Goal: Use online tool/utility: Utilize a website feature to perform a specific function

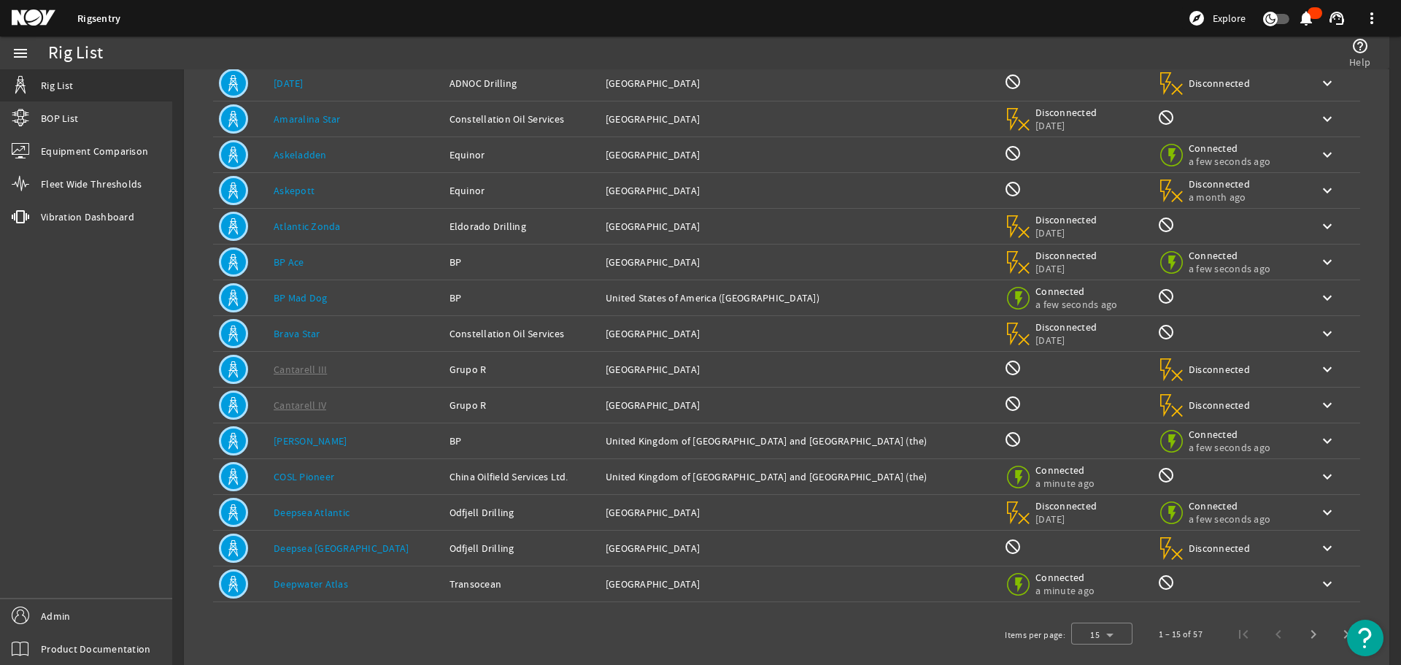
scroll to position [144, 0]
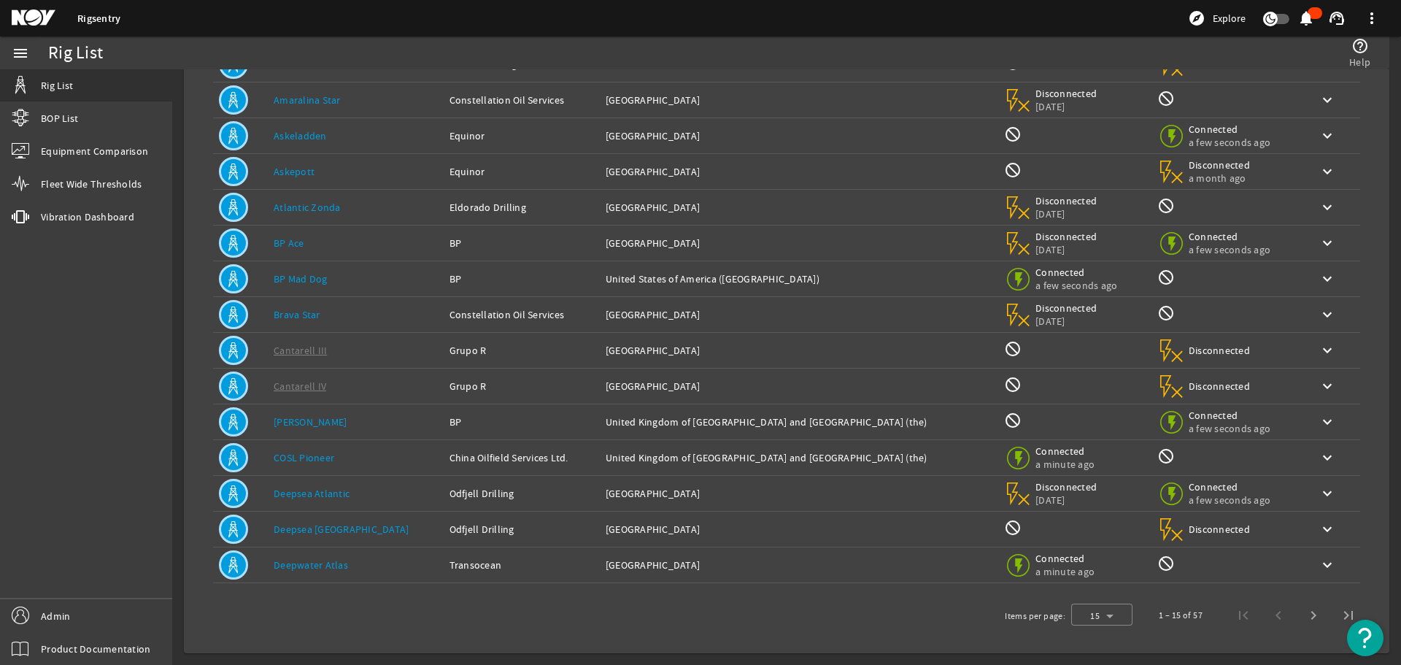
click at [395, 446] on td "Rig Name: COSL Pioneer" at bounding box center [356, 458] width 176 height 36
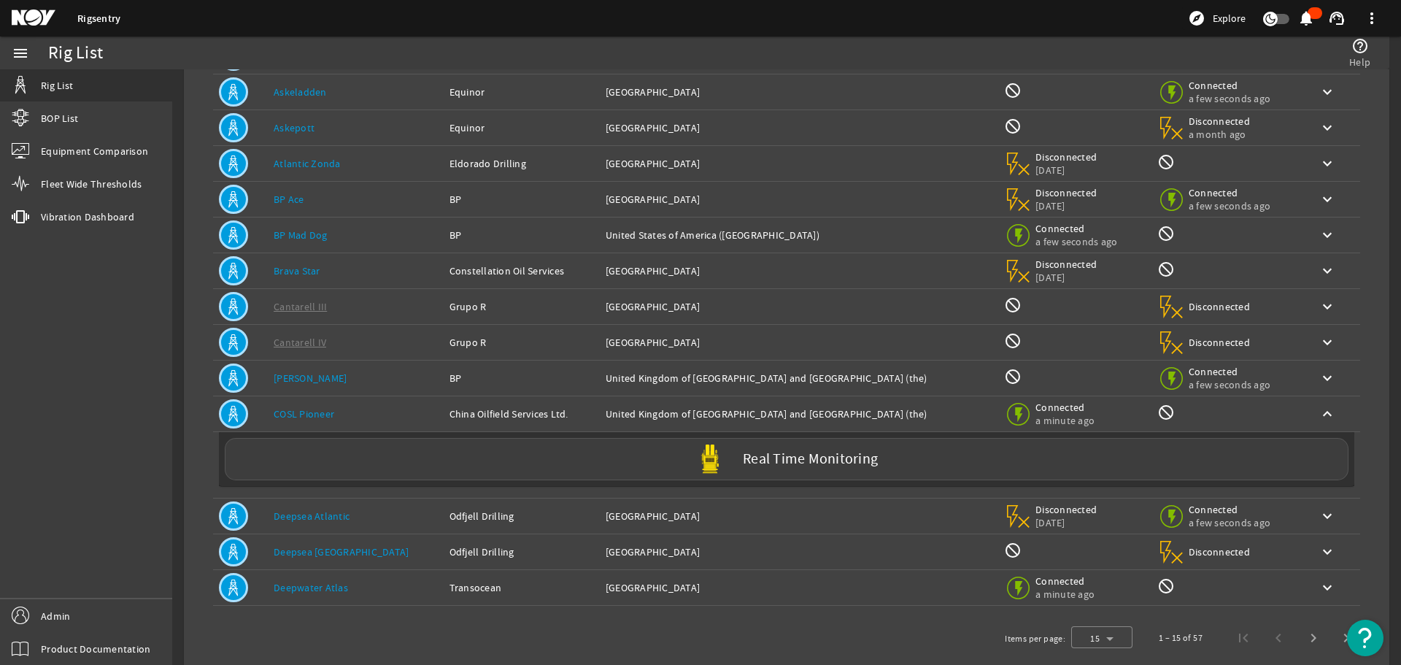
scroll to position [210, 0]
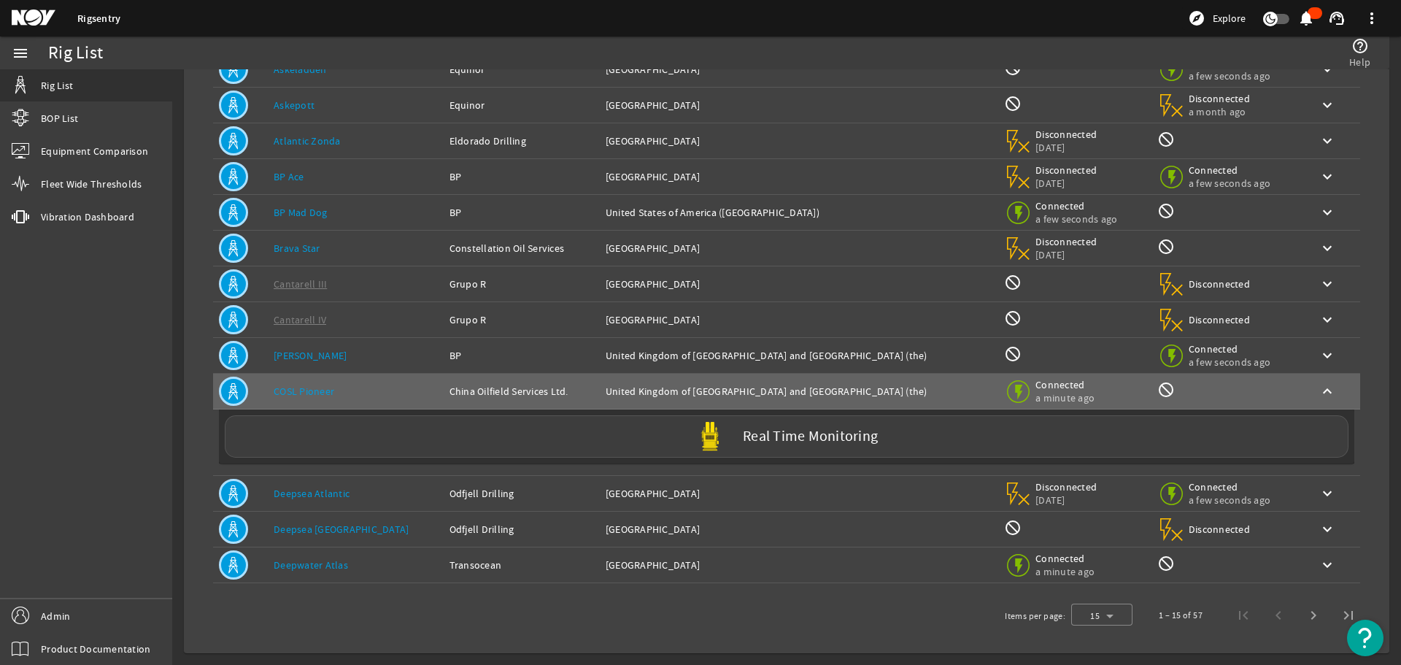
click at [449, 496] on div "Owner: Odfjell Drilling" at bounding box center [521, 493] width 144 height 15
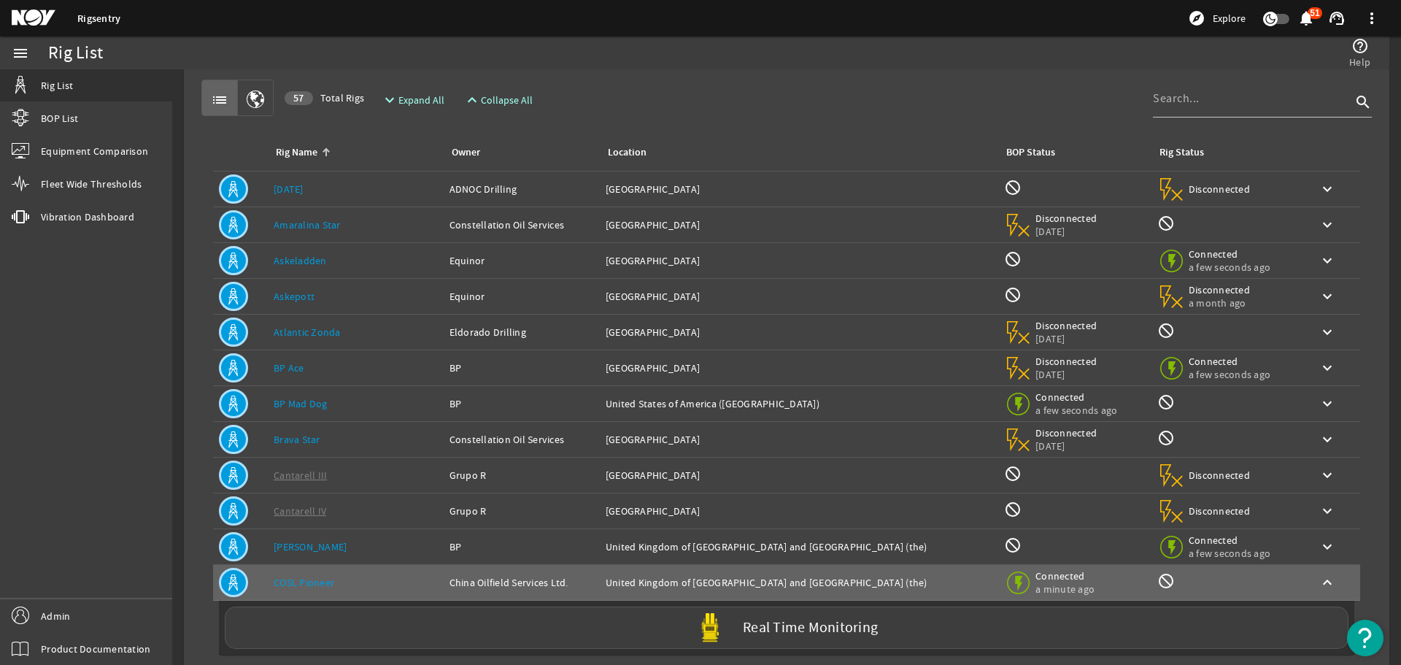
scroll to position [73, 0]
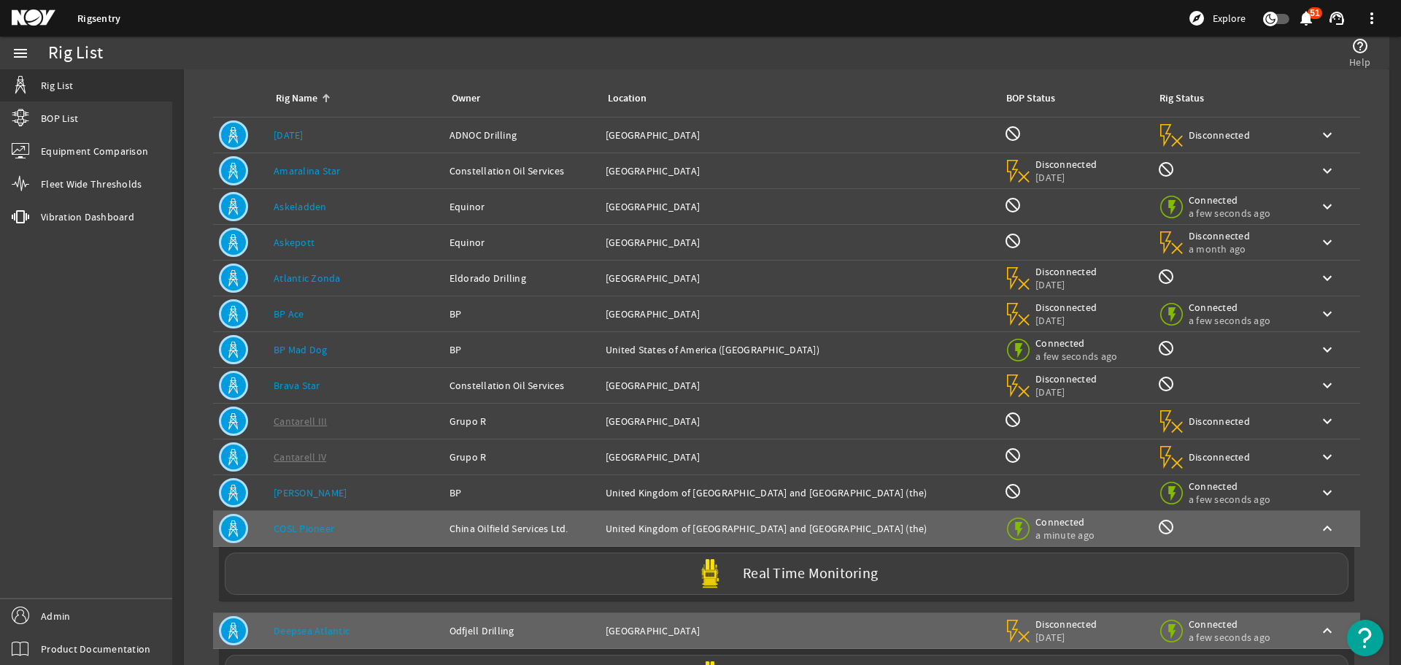
click at [444, 503] on td "Owner: BP" at bounding box center [522, 493] width 156 height 36
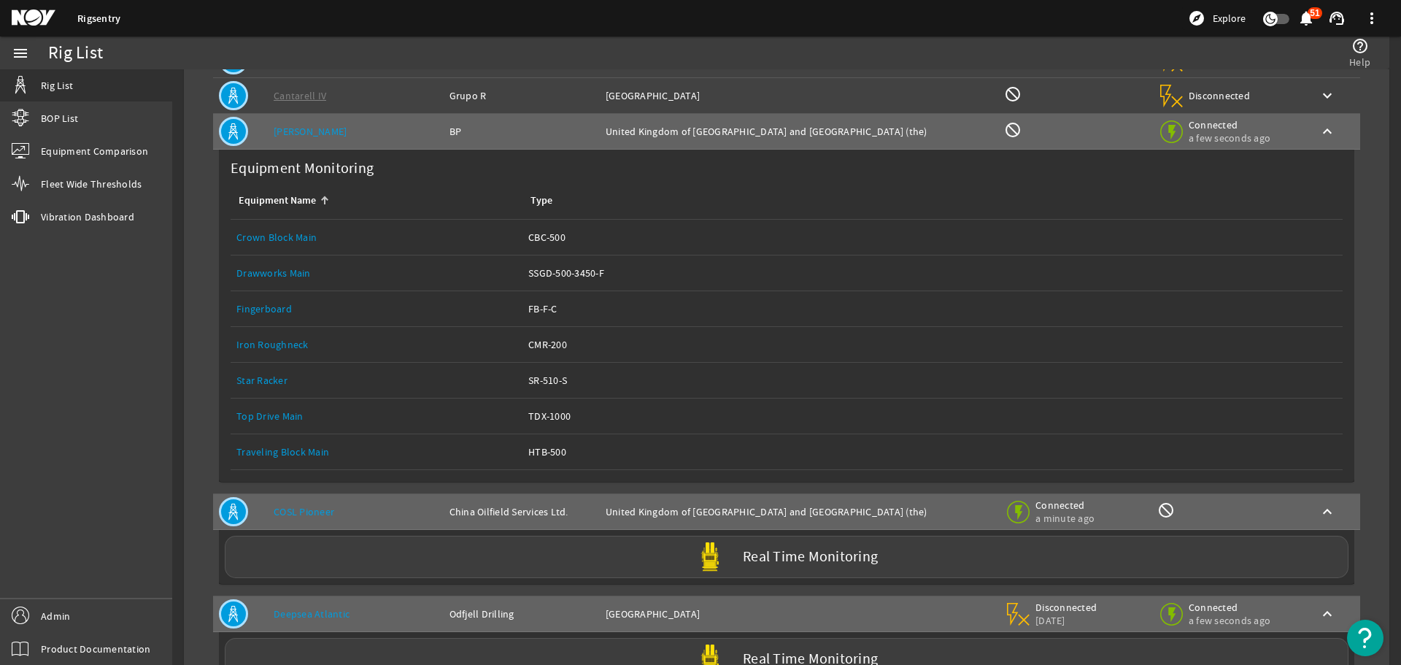
scroll to position [438, 0]
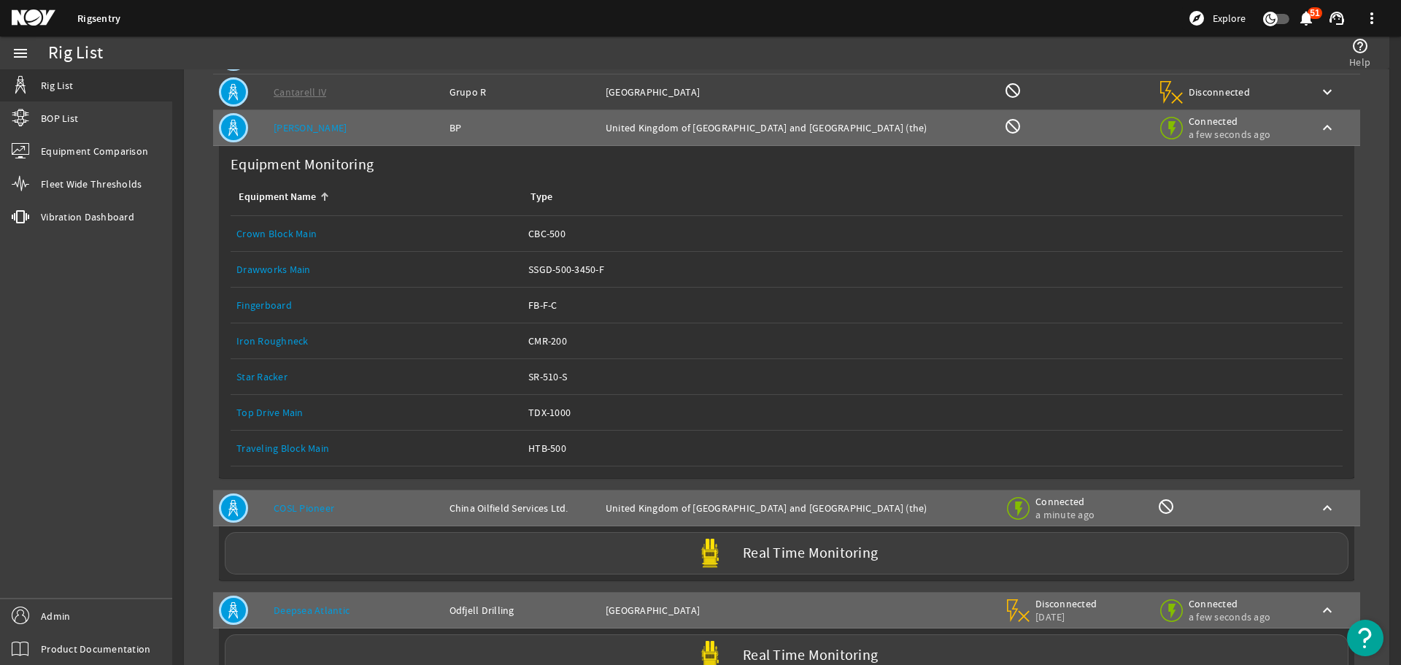
click at [350, 271] on div "Equipment Name: Drawworks Main" at bounding box center [376, 269] width 280 height 15
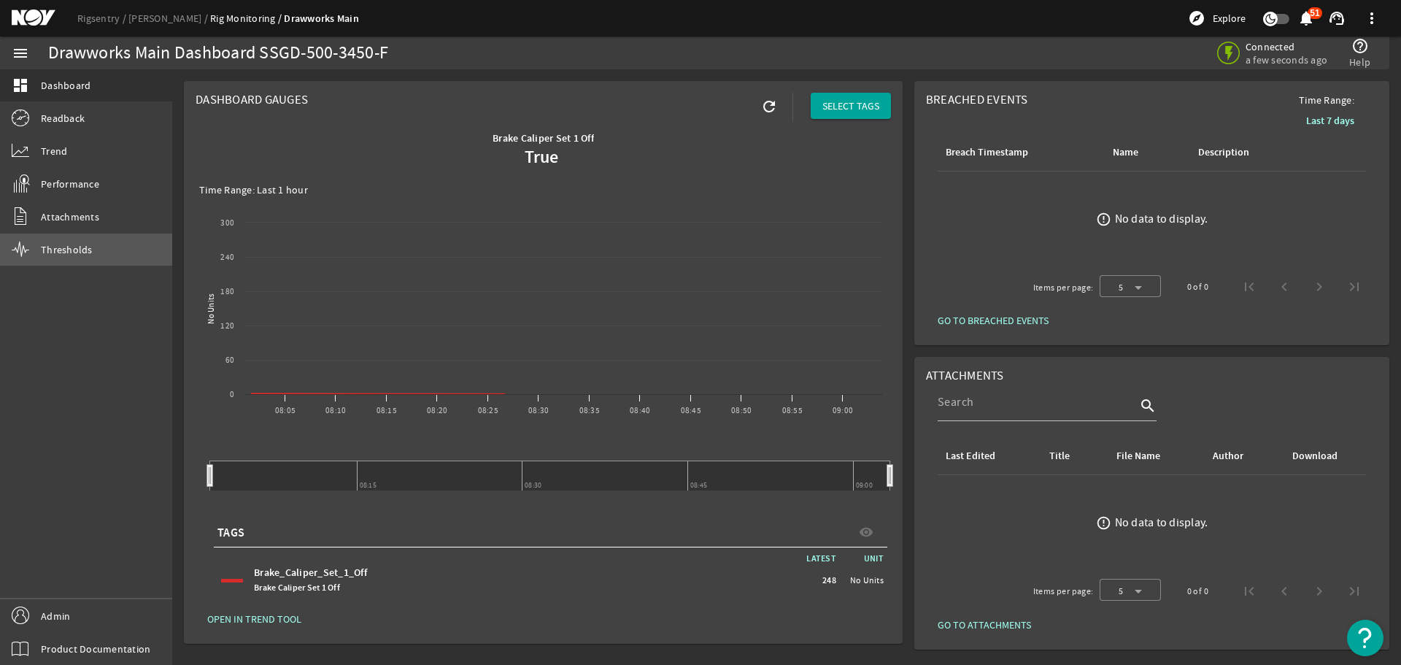
click at [104, 235] on link "Thresholds" at bounding box center [86, 249] width 172 height 32
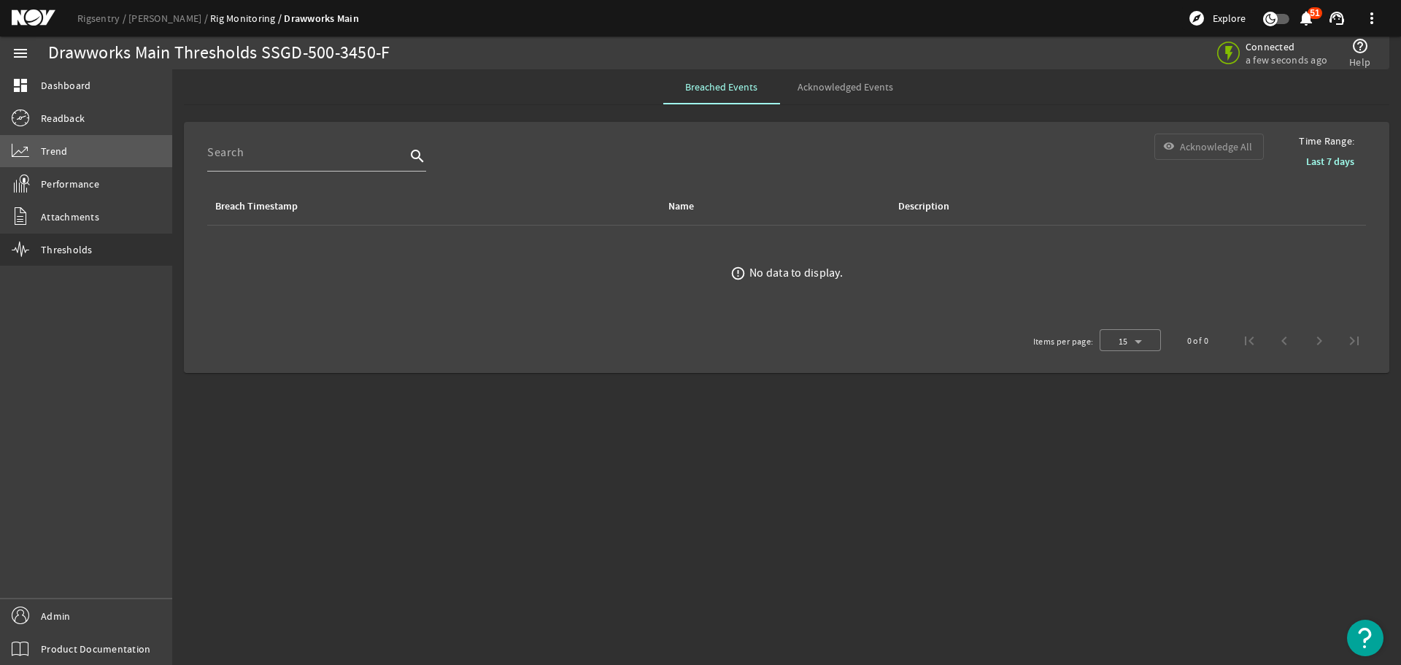
click at [78, 148] on link "Trend" at bounding box center [86, 151] width 172 height 32
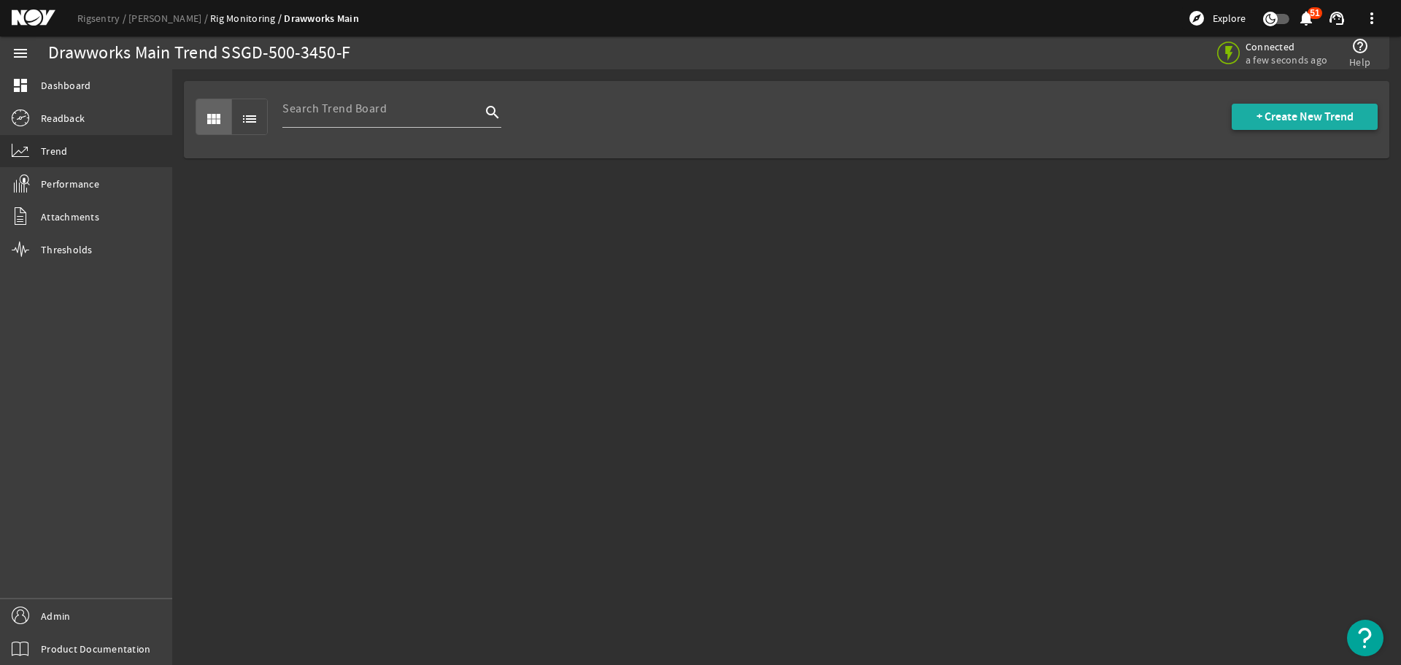
click at [1321, 119] on span "+ Create New Trend" at bounding box center [1304, 116] width 97 height 15
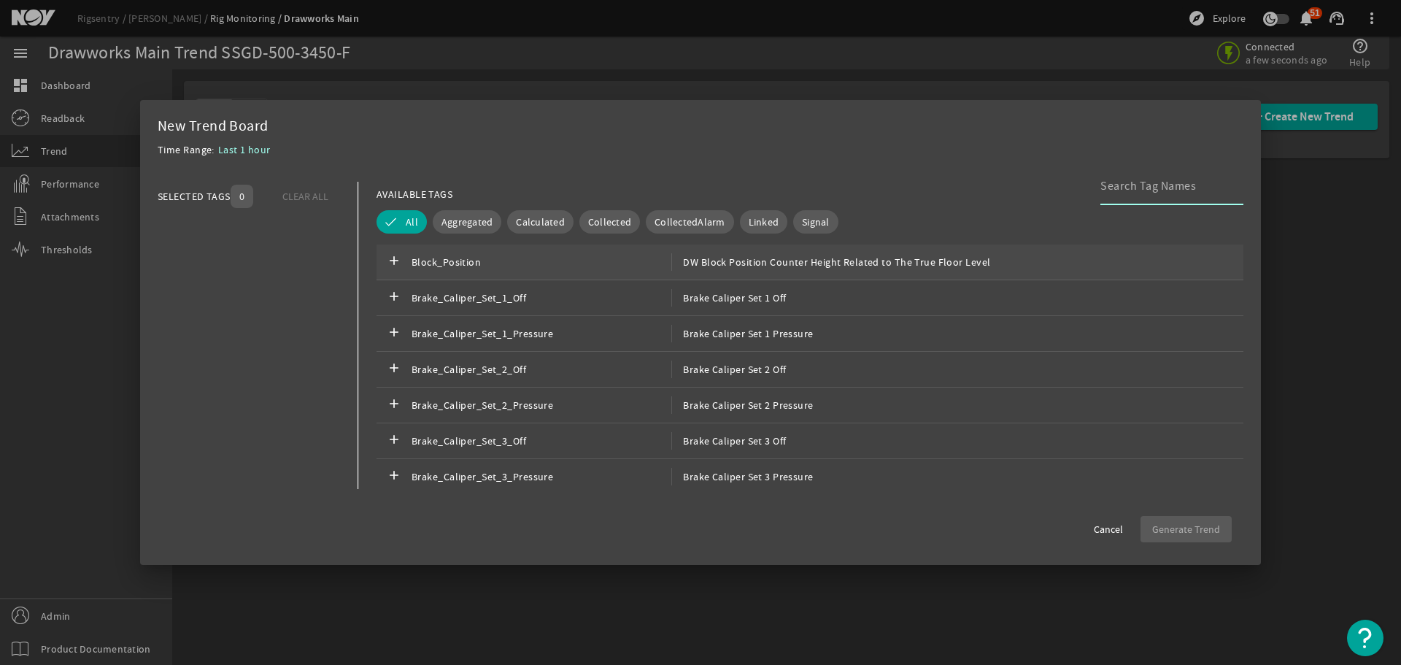
click at [473, 270] on span "Block_Position" at bounding box center [541, 262] width 260 height 18
click at [476, 300] on span "Brake_Caliper_Set_1_Off" at bounding box center [541, 298] width 260 height 18
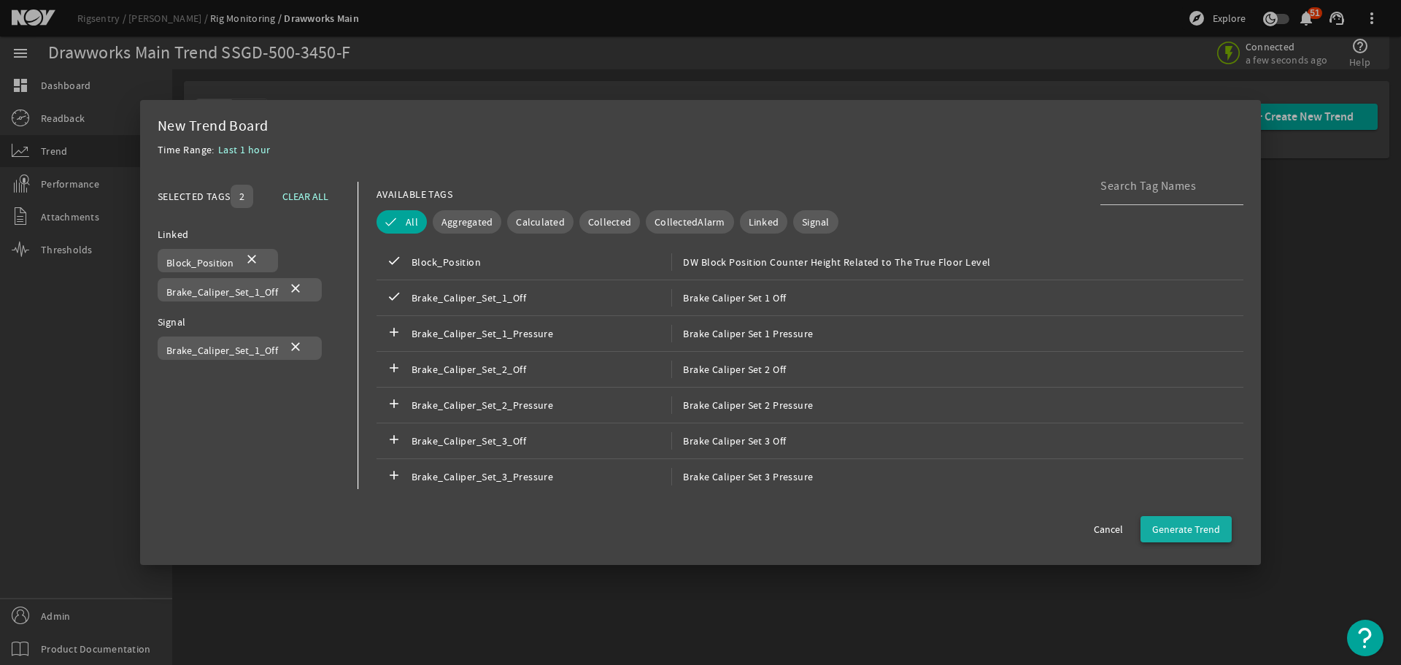
click at [1184, 533] on span "Generate Trend" at bounding box center [1186, 529] width 68 height 15
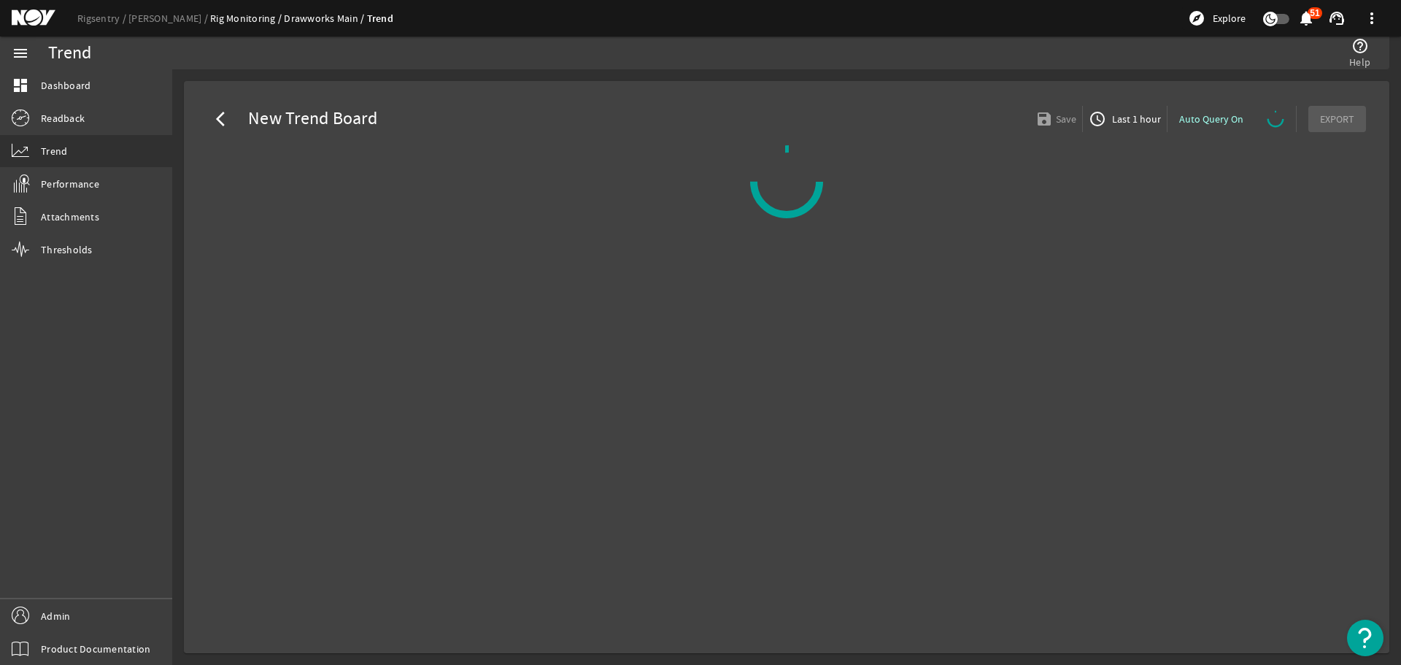
select select "ALL"
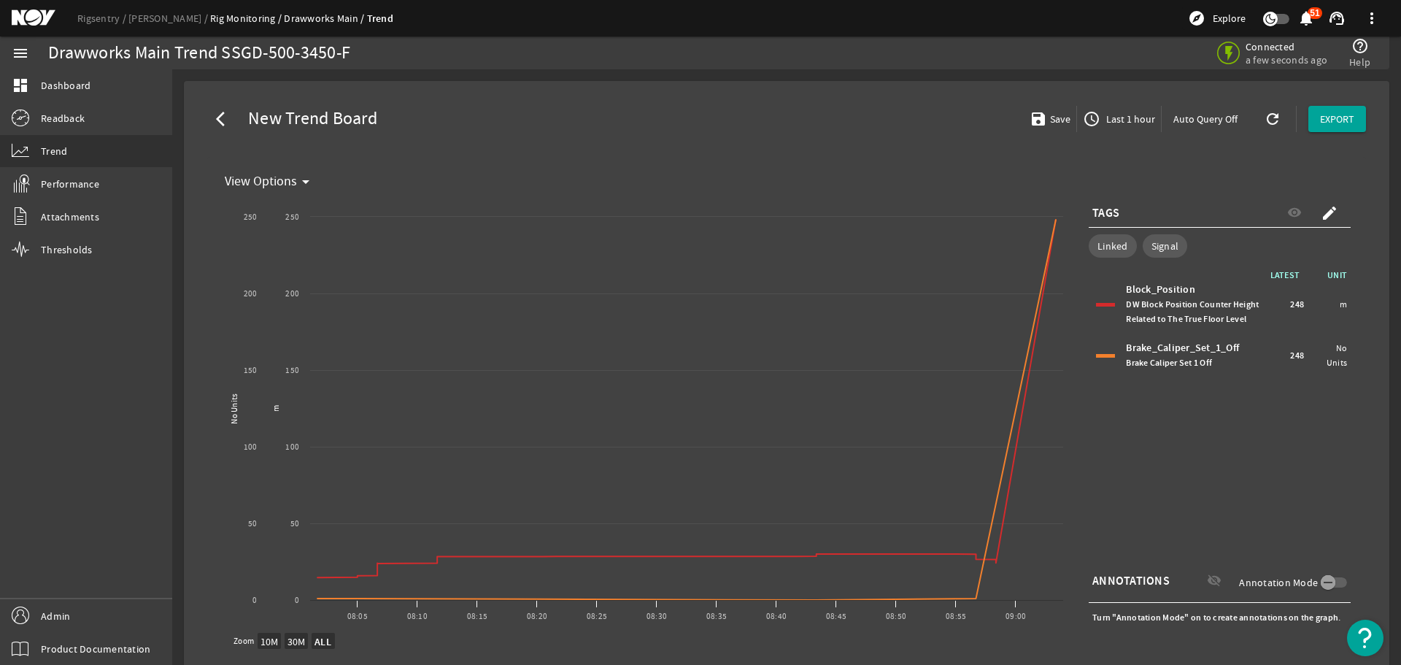
click at [1052, 136] on span at bounding box center [1050, 118] width 53 height 35
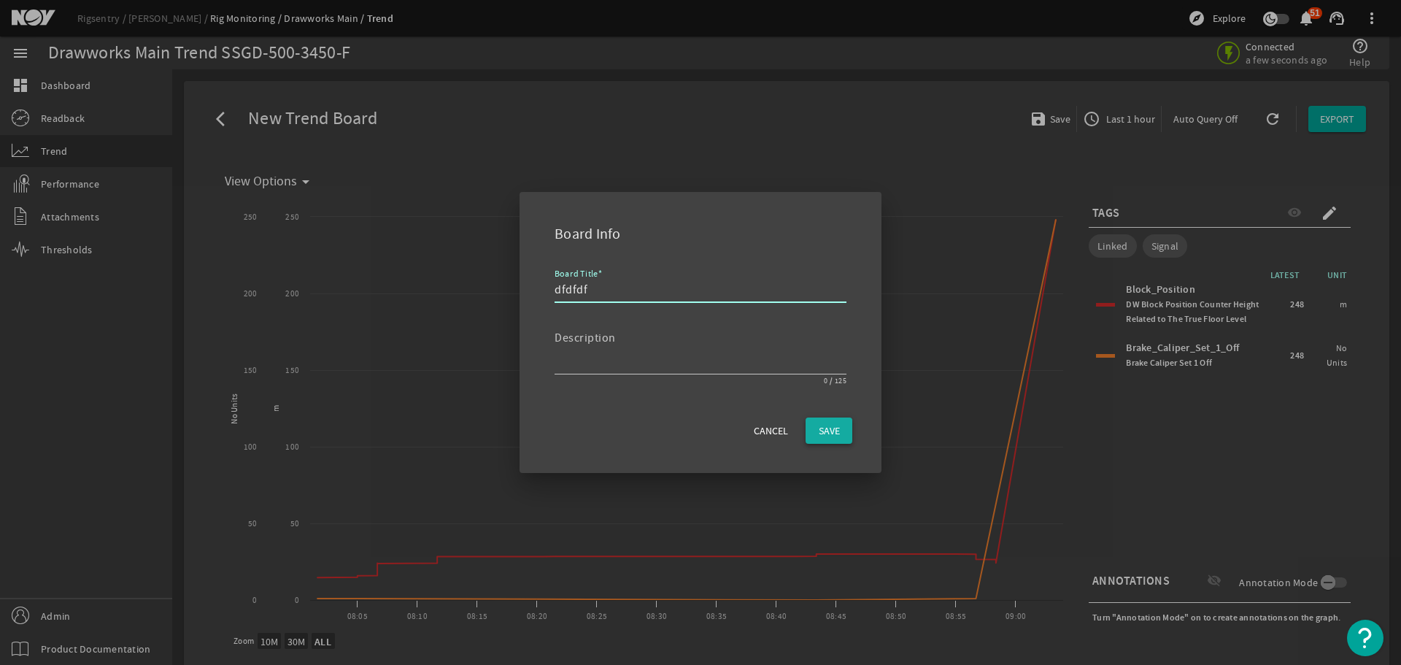
type input "dfdfdf"
click at [838, 435] on span "SAVE" at bounding box center [829, 430] width 21 height 15
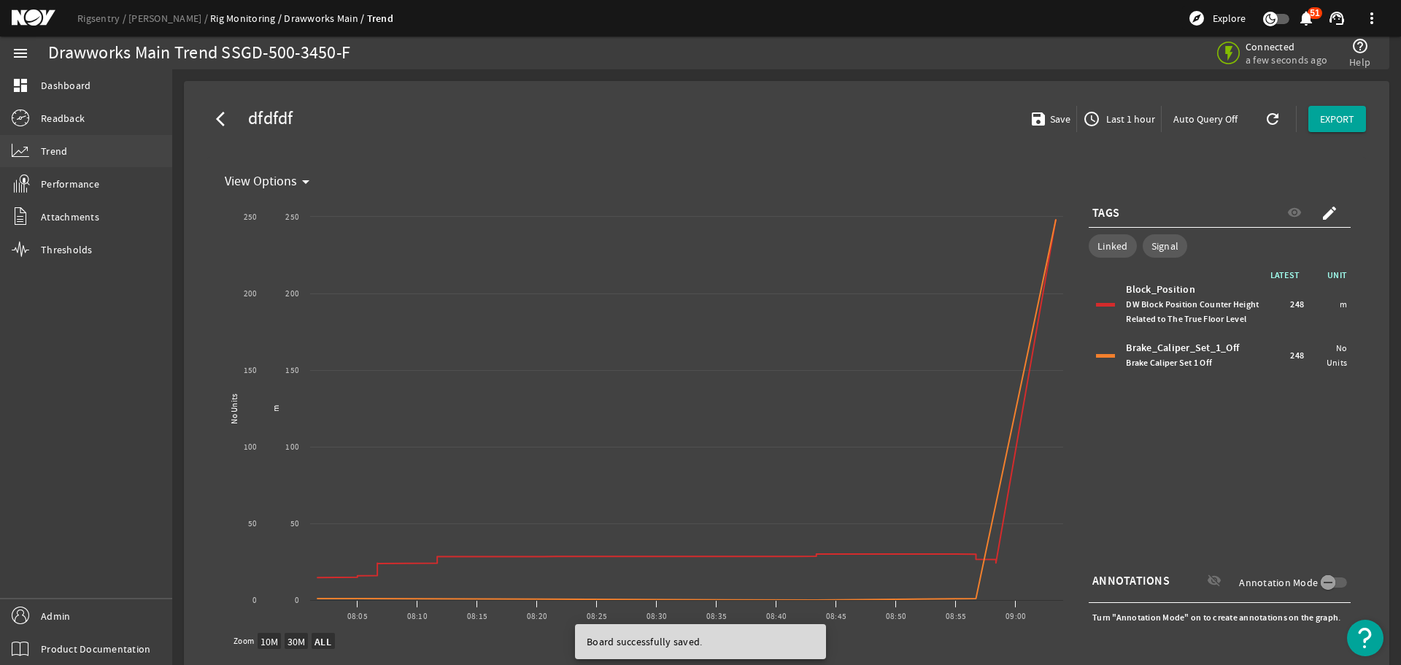
click at [63, 153] on span "Trend" at bounding box center [54, 151] width 26 height 15
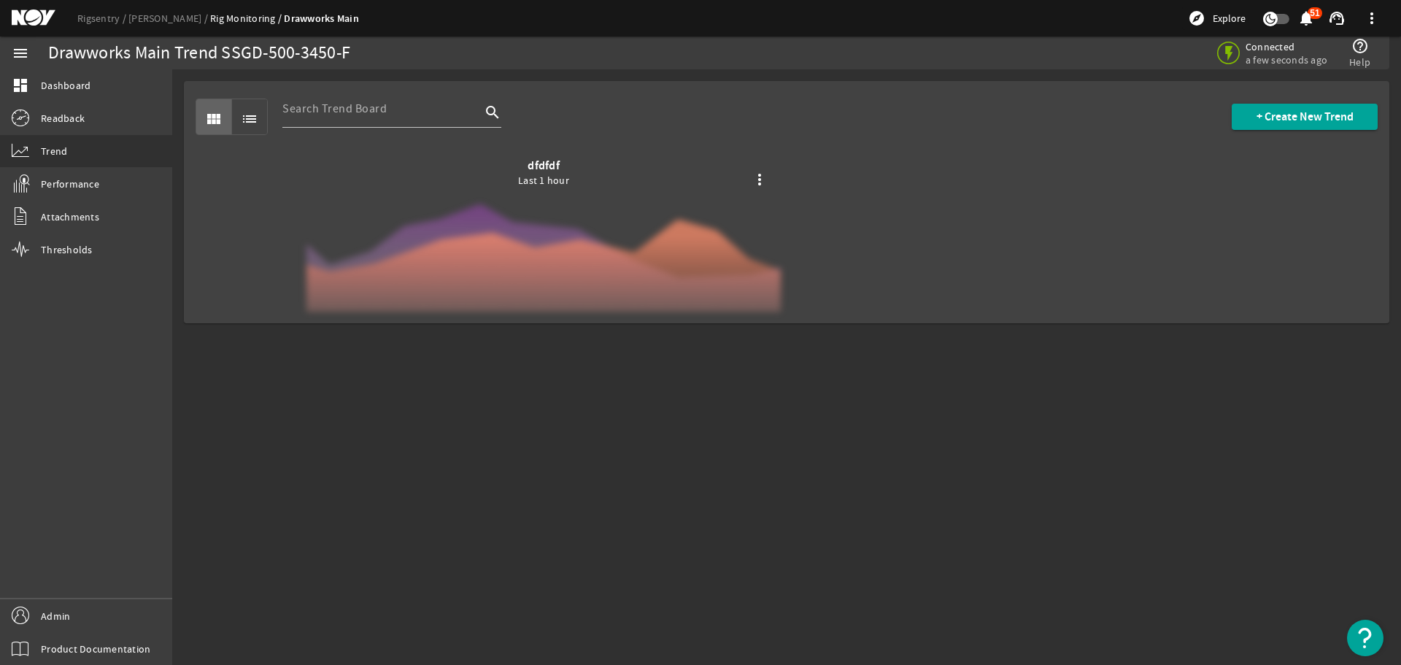
click at [561, 231] on div at bounding box center [543, 234] width 474 height 153
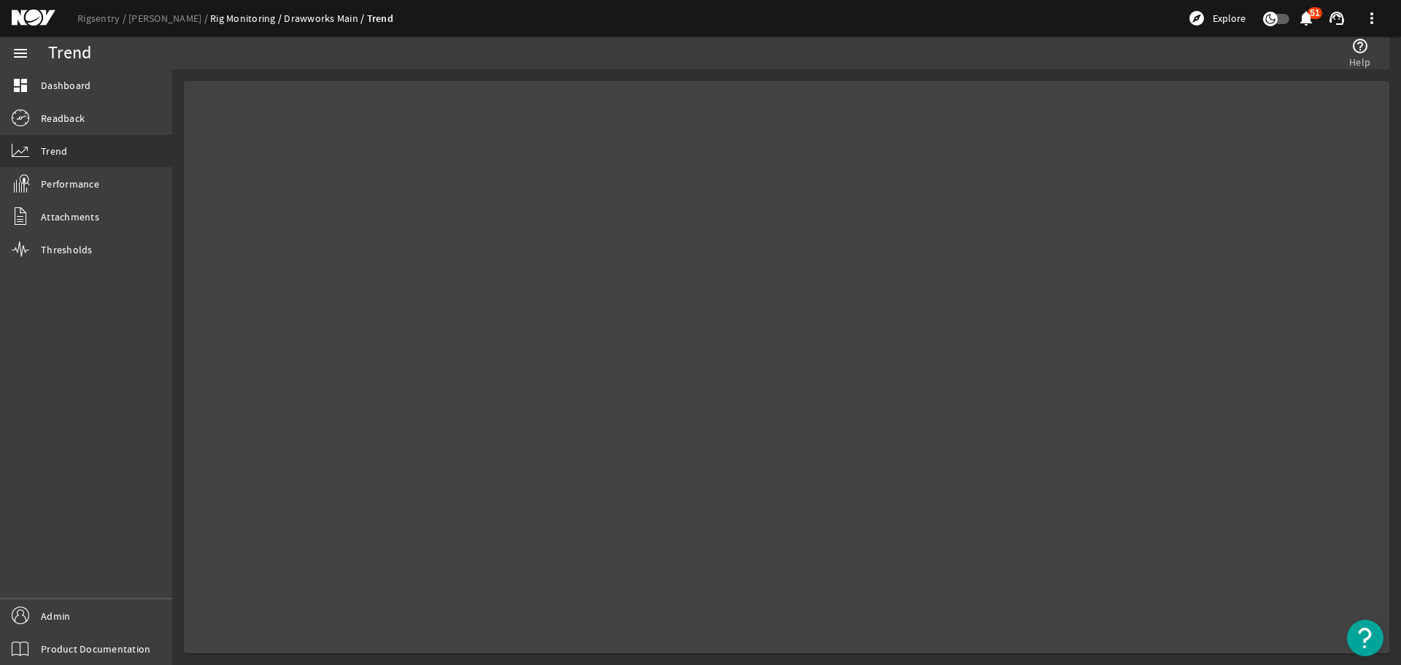
select select "ALL"
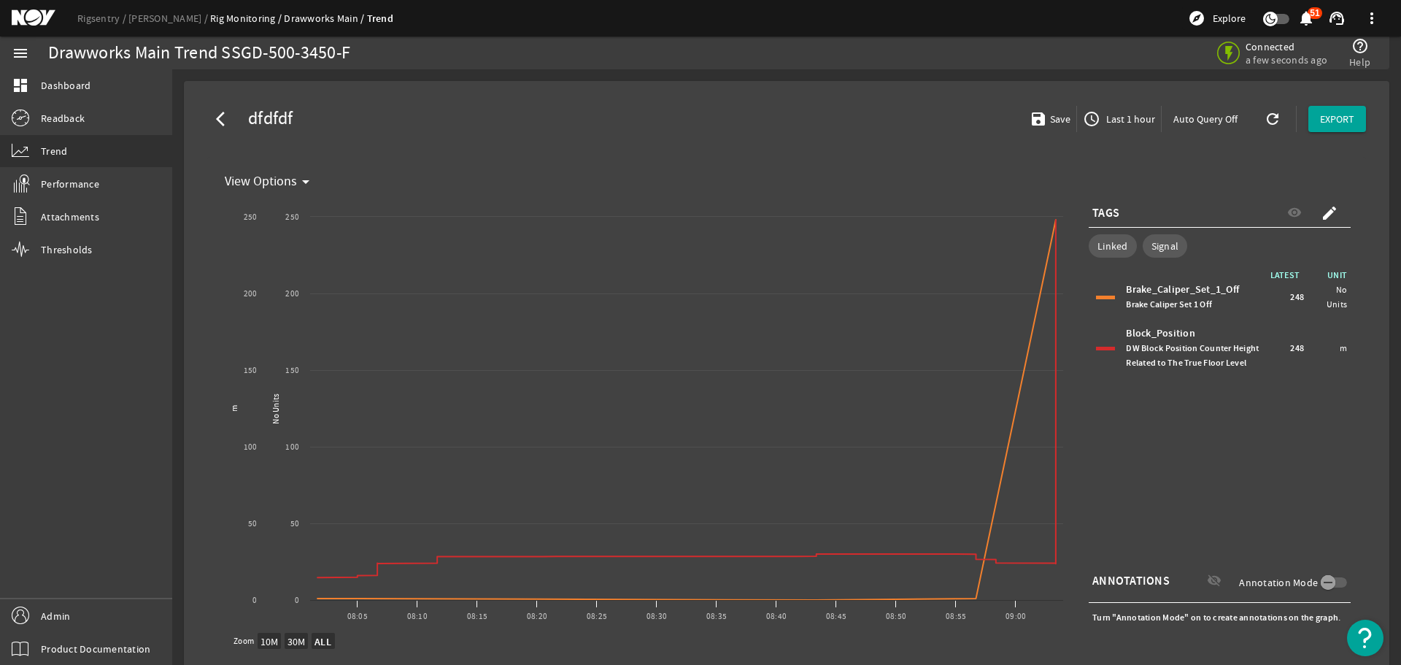
click at [221, 124] on mat-icon "arrow_back_ios" at bounding box center [225, 119] width 18 height 18
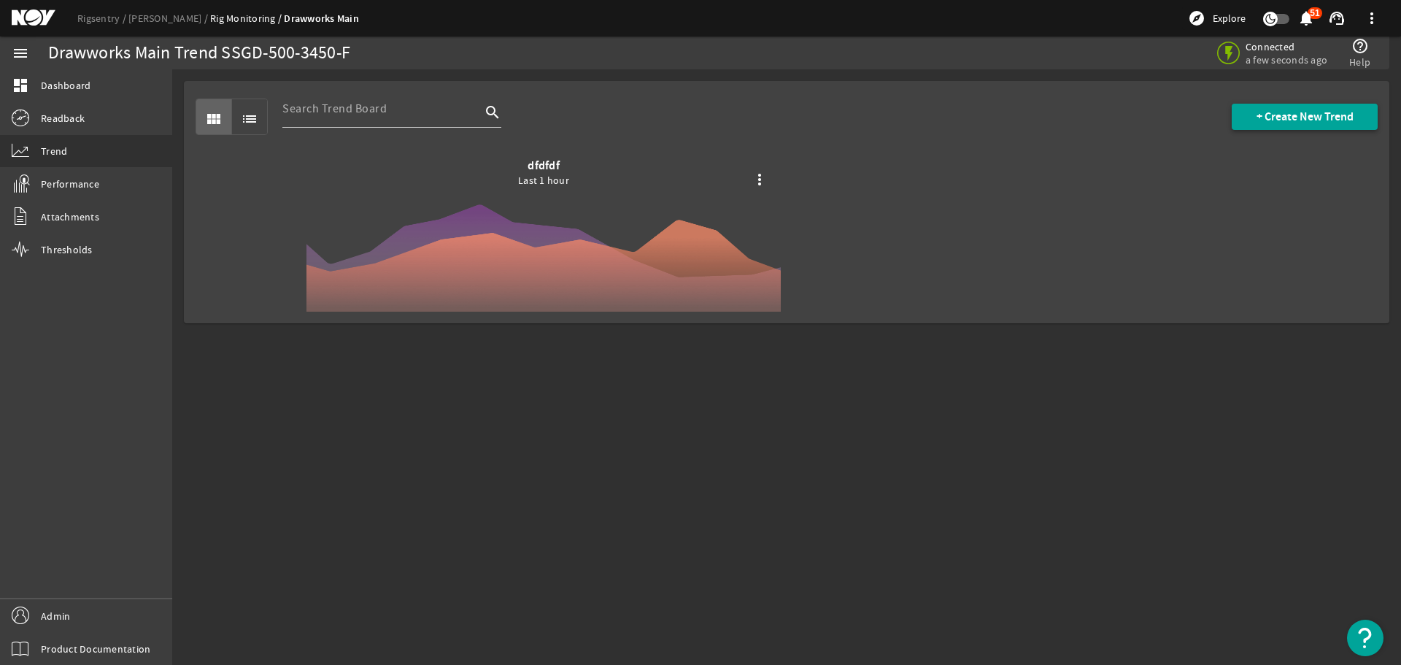
click at [1300, 120] on span "+ Create New Trend" at bounding box center [1304, 116] width 97 height 15
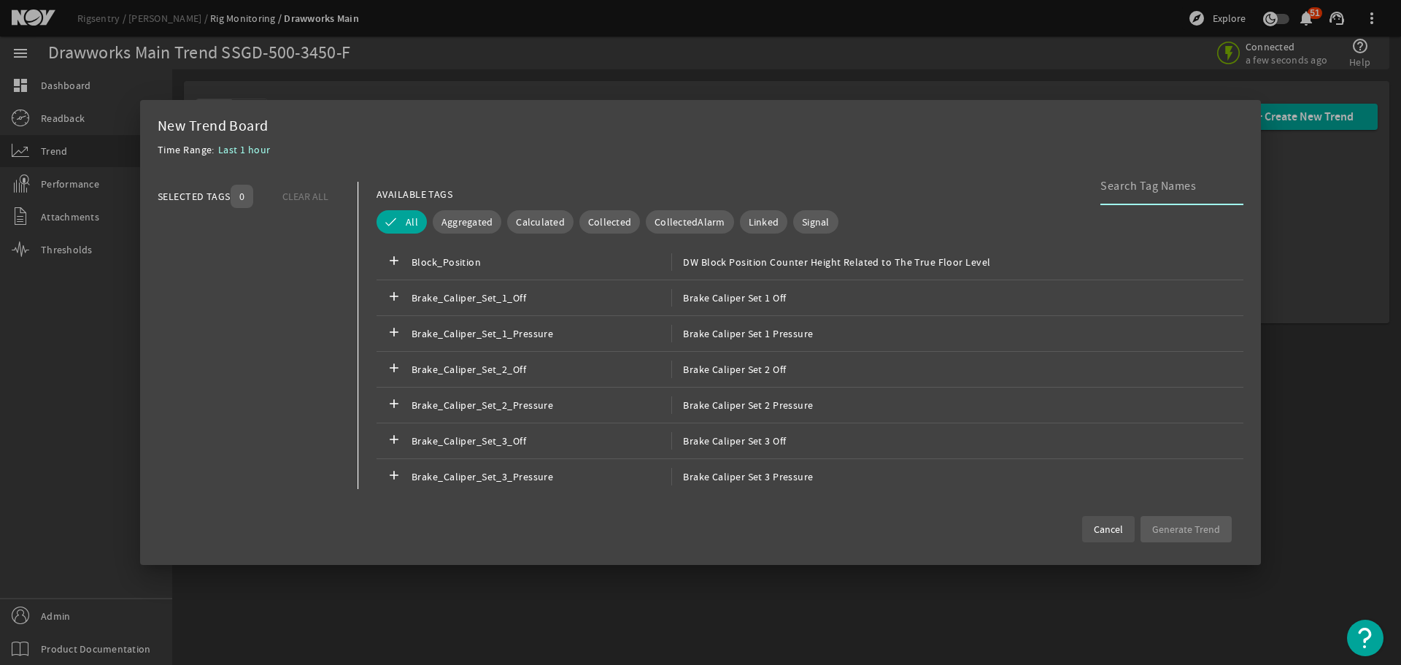
click at [1120, 538] on span at bounding box center [1108, 528] width 53 height 35
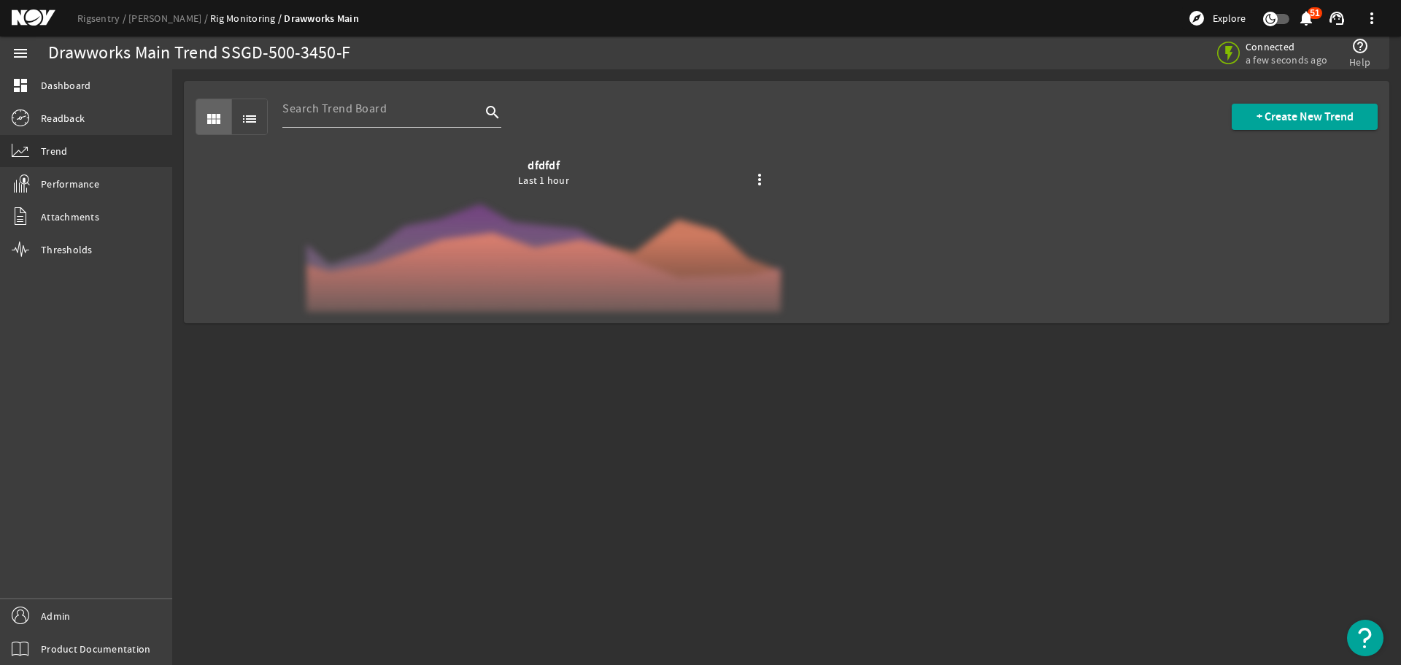
click at [588, 250] on div at bounding box center [543, 234] width 474 height 153
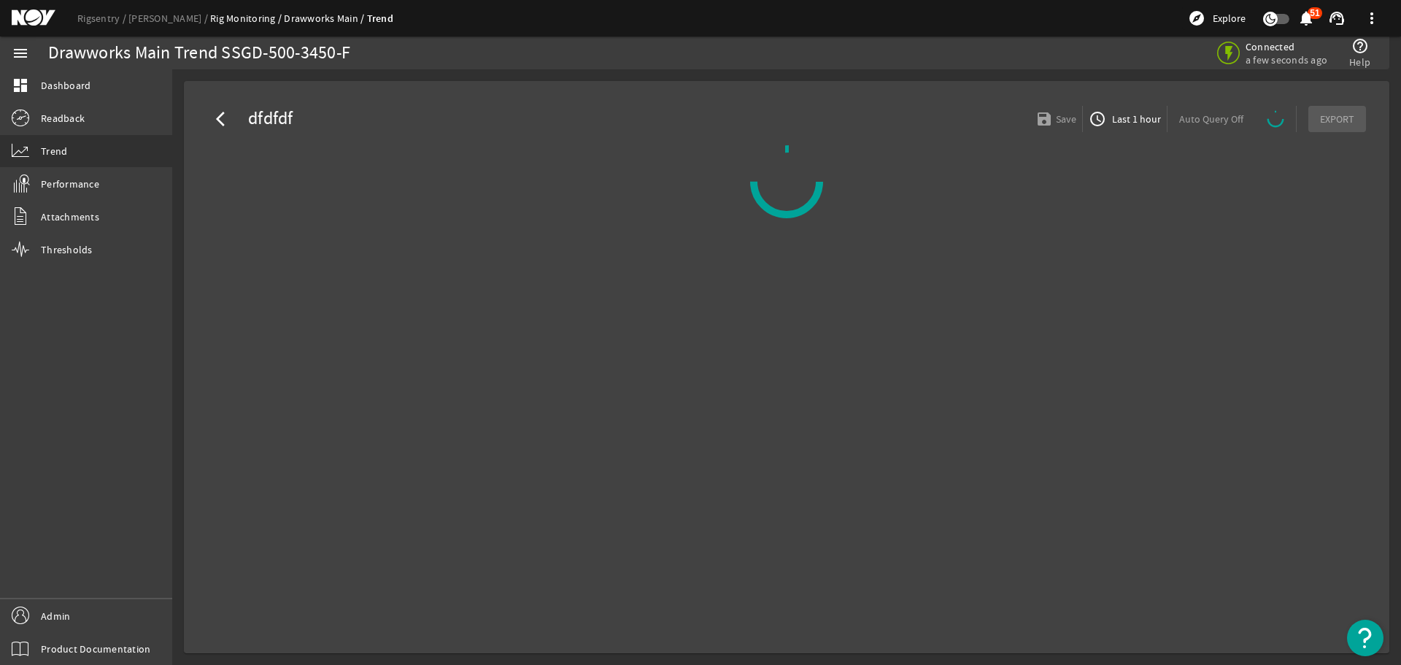
select select "ALL"
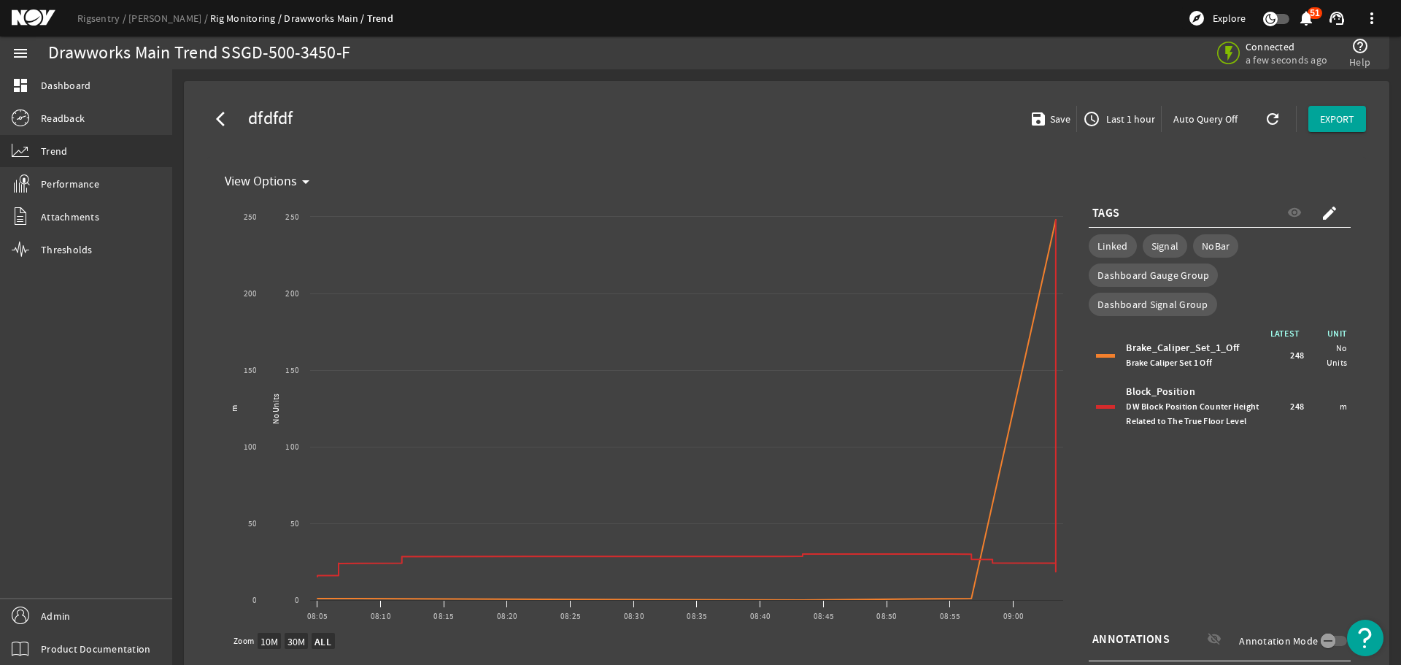
click at [228, 120] on mat-icon "arrow_back_ios" at bounding box center [225, 119] width 18 height 18
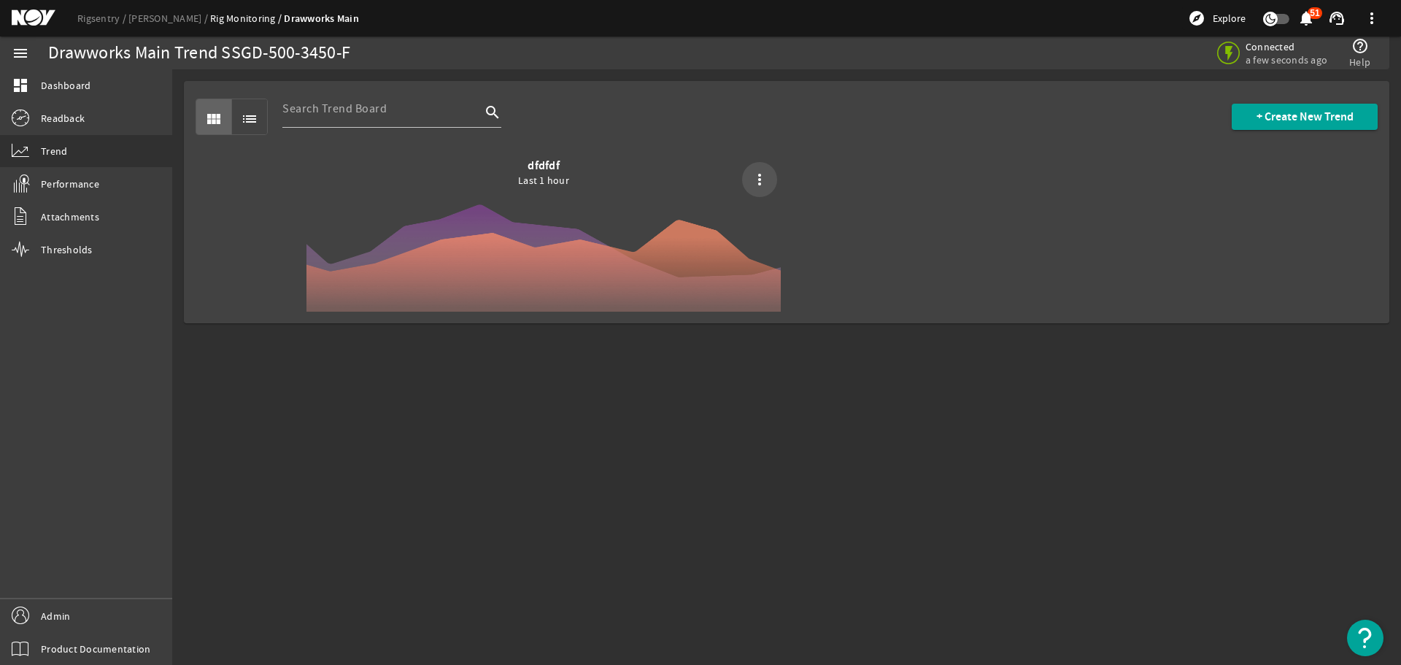
click at [762, 183] on mat-icon "more_vert" at bounding box center [760, 180] width 18 height 18
click at [983, 174] on div at bounding box center [700, 332] width 1401 height 665
click at [243, 120] on mat-icon "list" at bounding box center [250, 119] width 18 height 18
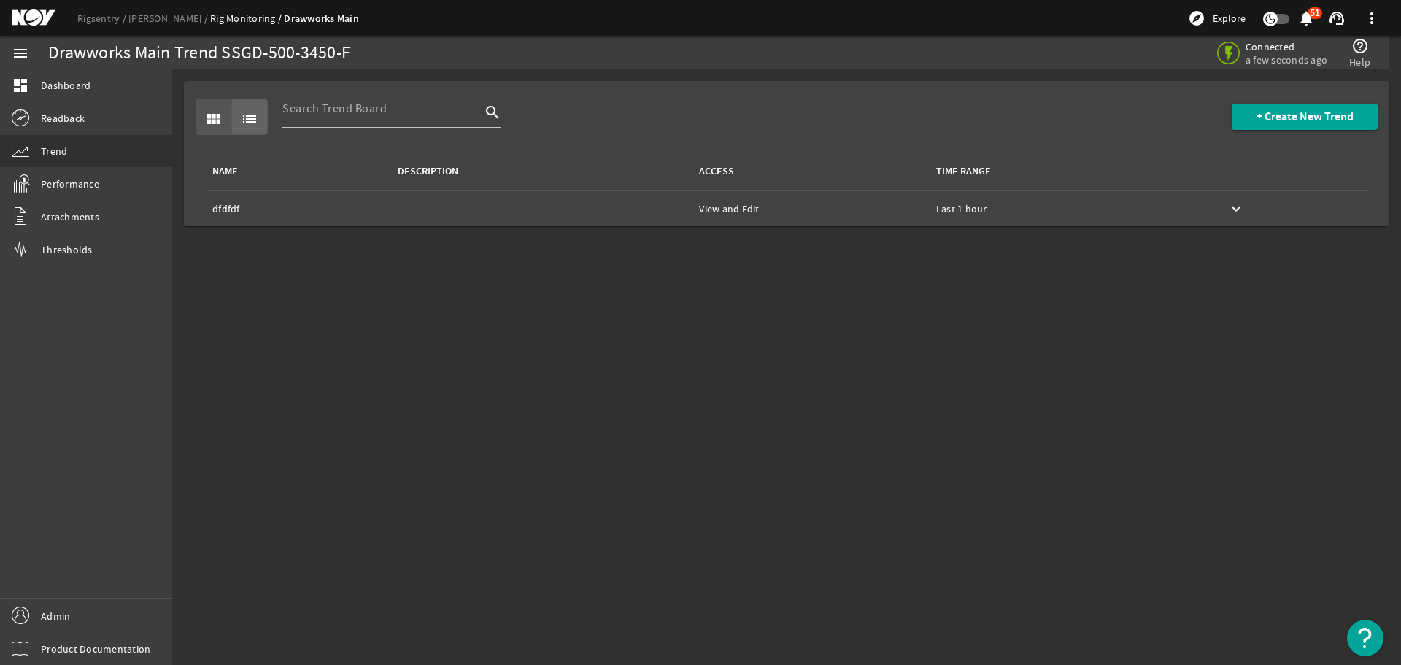
click at [212, 124] on mat-icon "view_module" at bounding box center [214, 119] width 18 height 18
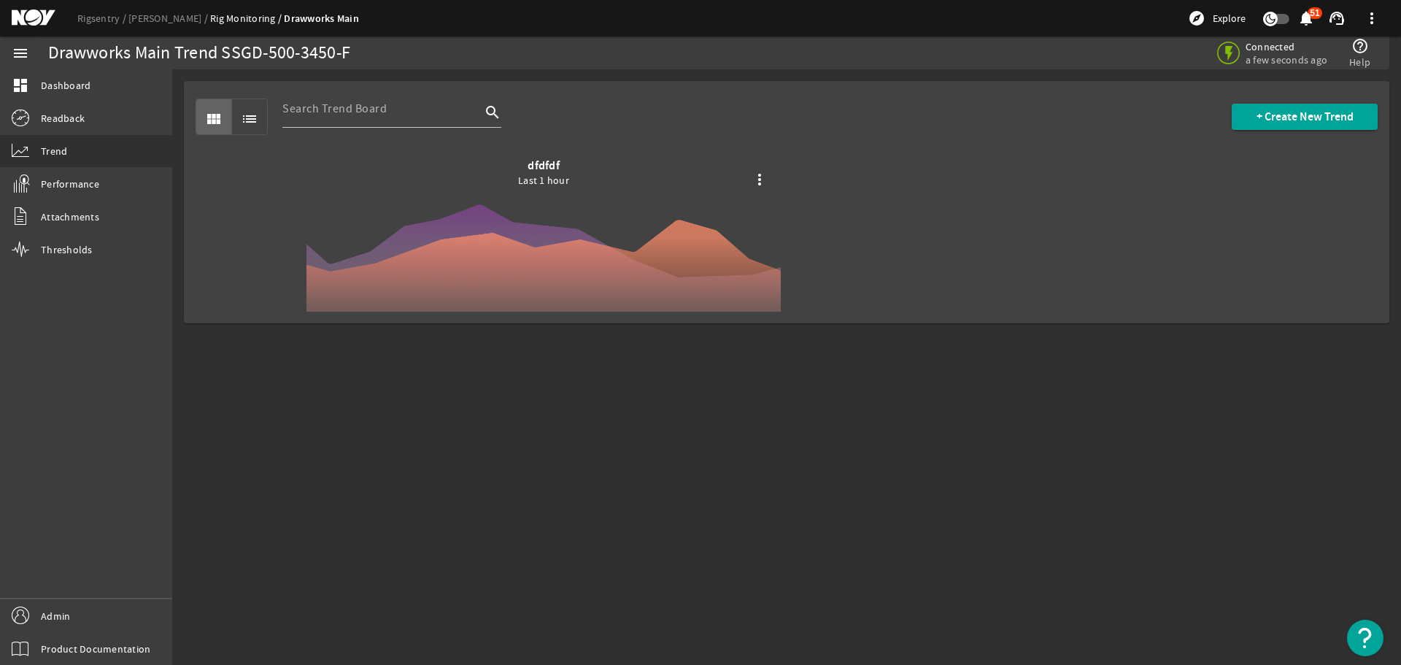
click at [250, 123] on mat-icon "list" at bounding box center [250, 119] width 18 height 18
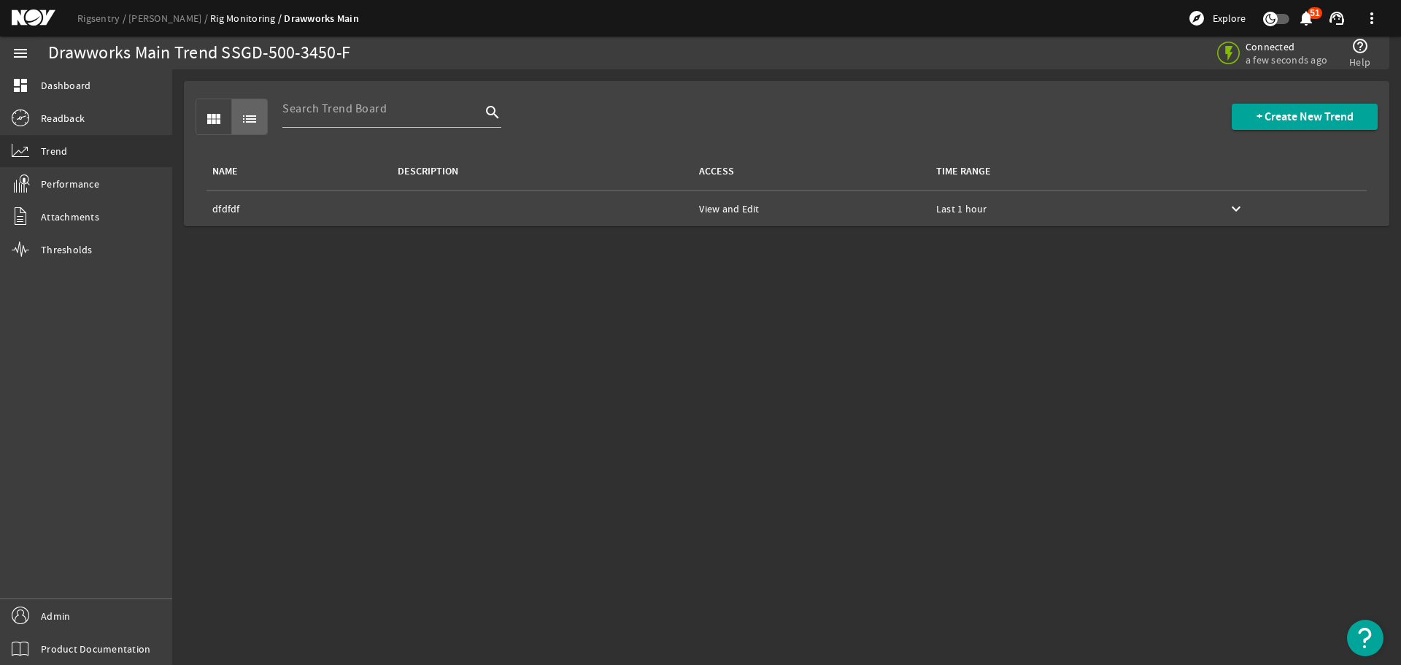
click at [1227, 204] on mat-icon "keyboard_arrow_down" at bounding box center [1236, 209] width 18 height 18
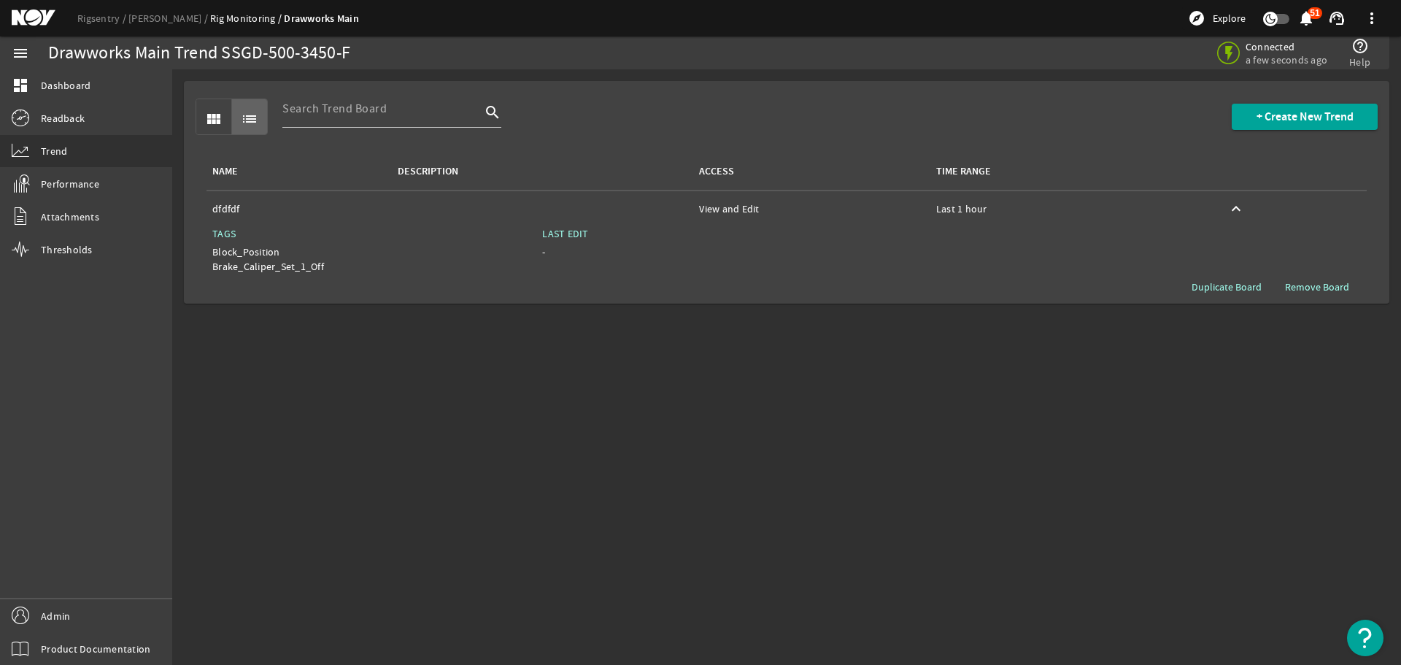
drag, startPoint x: 287, startPoint y: 252, endPoint x: 298, endPoint y: 255, distance: 10.6
click at [297, 252] on div "Block_Position" at bounding box center [315, 251] width 206 height 15
click at [348, 258] on div "Block_Position" at bounding box center [315, 251] width 206 height 15
click at [198, 117] on span "view_module" at bounding box center [213, 116] width 35 height 35
